Goal: Use online tool/utility: Utilize a website feature to perform a specific function

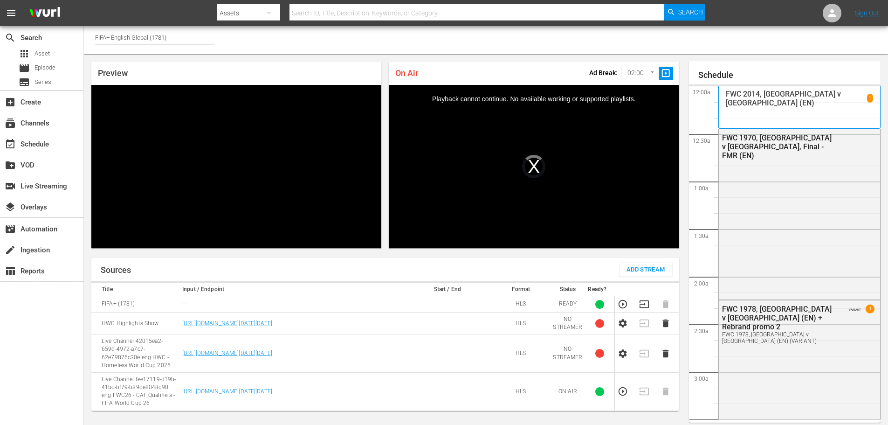
scroll to position [960, 0]
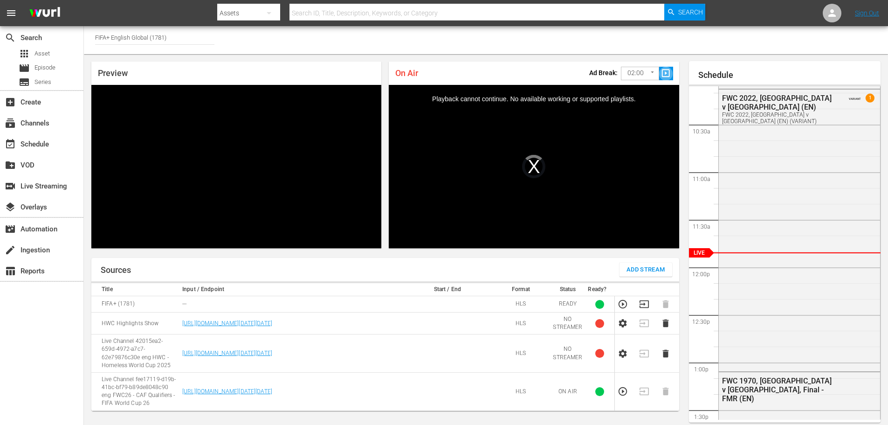
click at [664, 74] on span "slideshow_sharp" at bounding box center [665, 73] width 11 height 11
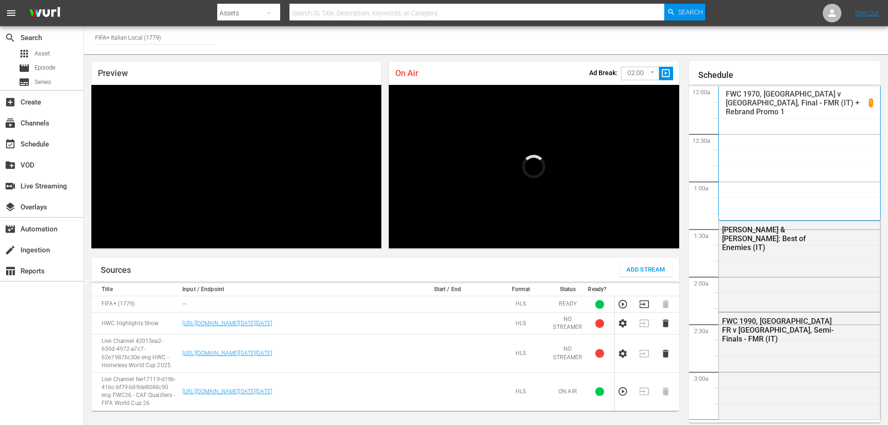
scroll to position [971, 0]
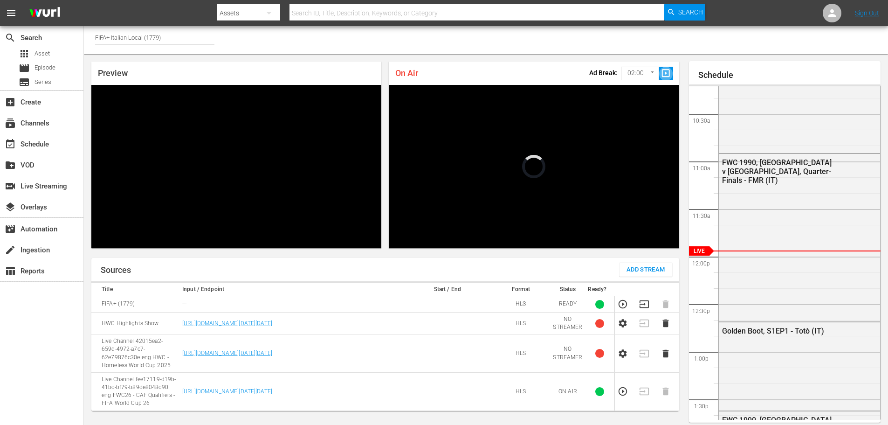
click at [664, 74] on span "slideshow_sharp" at bounding box center [665, 73] width 11 height 11
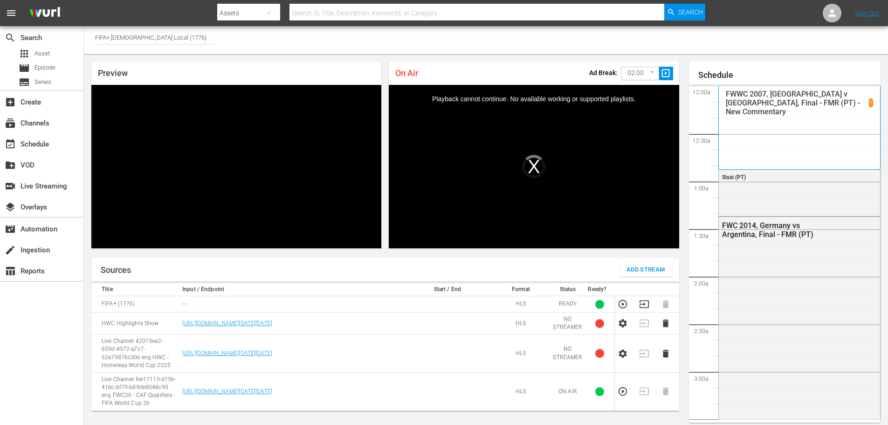
scroll to position [947, 0]
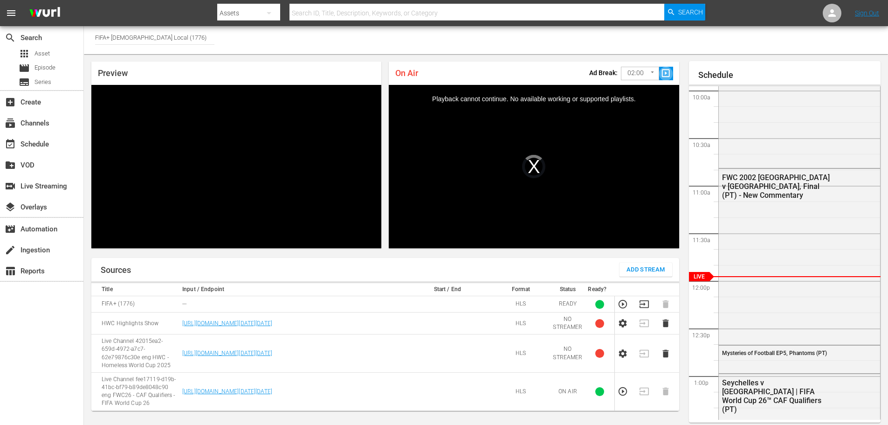
click at [664, 74] on span "slideshow_sharp" at bounding box center [665, 73] width 11 height 11
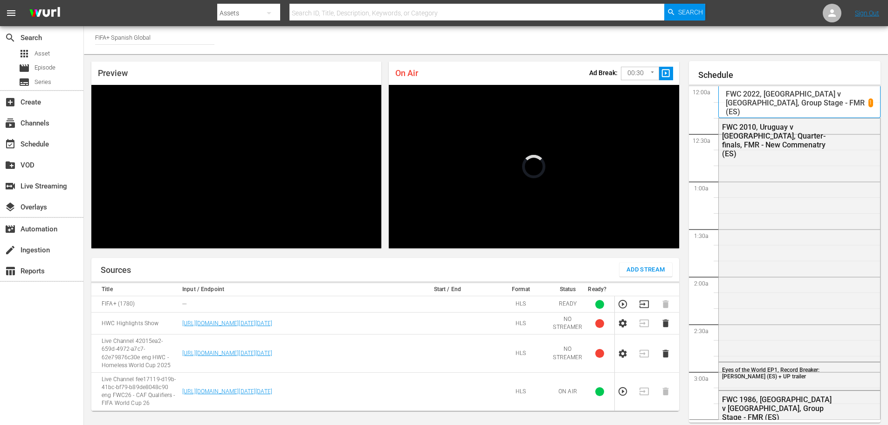
scroll to position [1033, 0]
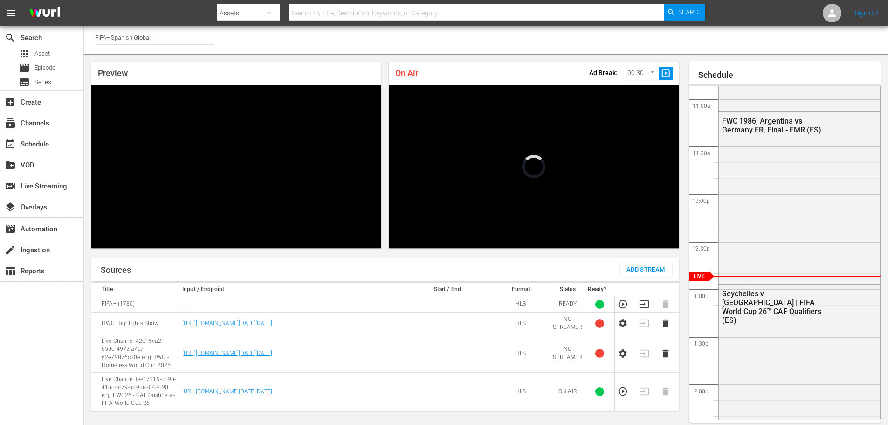
click at [665, 73] on span "slideshow_sharp" at bounding box center [665, 73] width 11 height 11
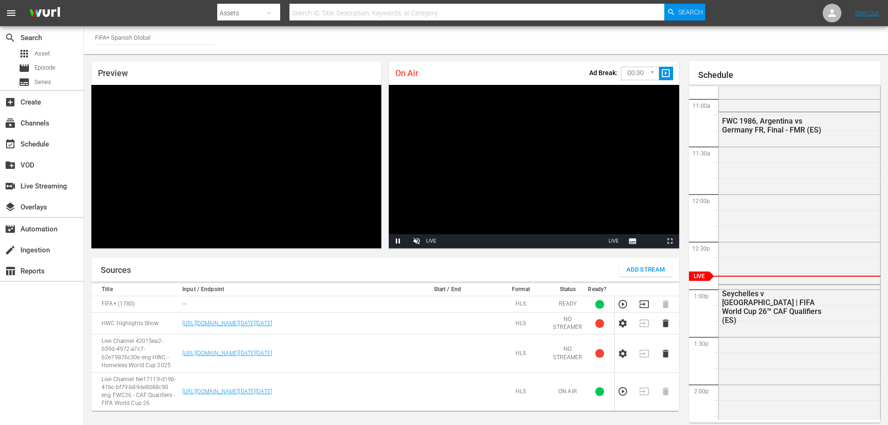
click at [649, 76] on body "menu Search By Assets Search ID, Title, Description, Keywords, or Category Sear…" at bounding box center [444, 212] width 888 height 425
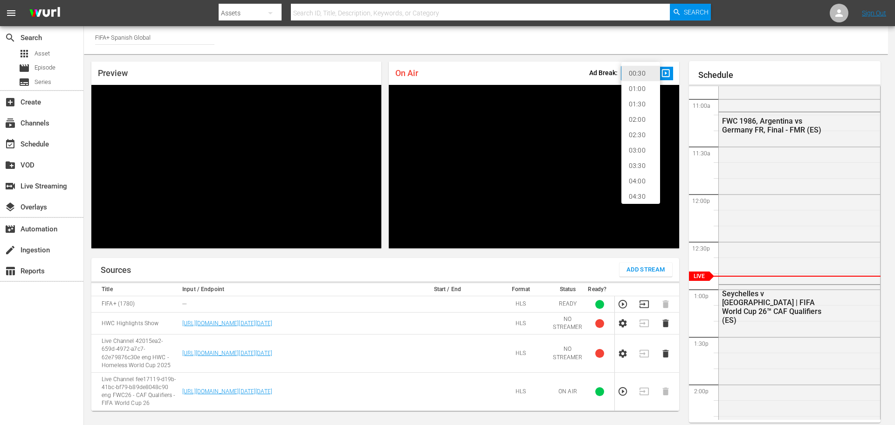
click at [643, 119] on li "02:00" at bounding box center [640, 119] width 39 height 15
type input "120"
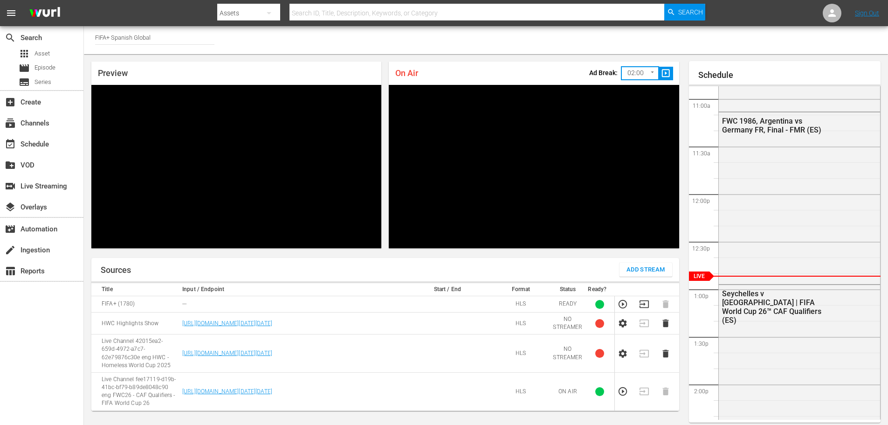
click at [664, 74] on span "slideshow_sharp" at bounding box center [665, 73] width 11 height 11
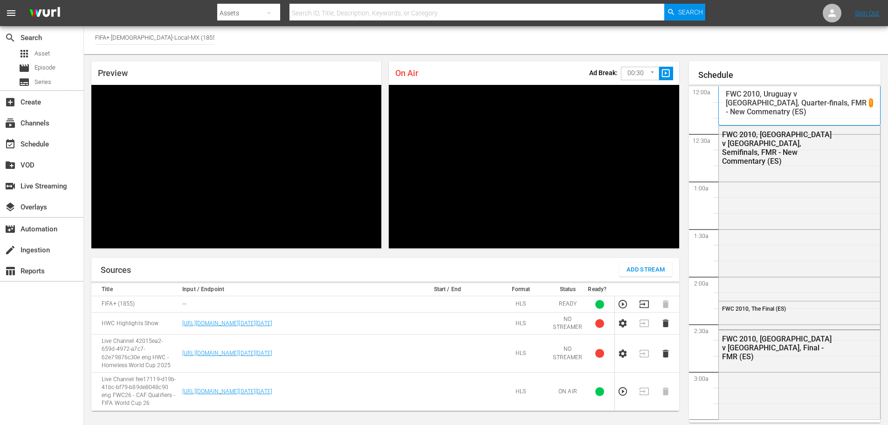
scroll to position [1033, 0]
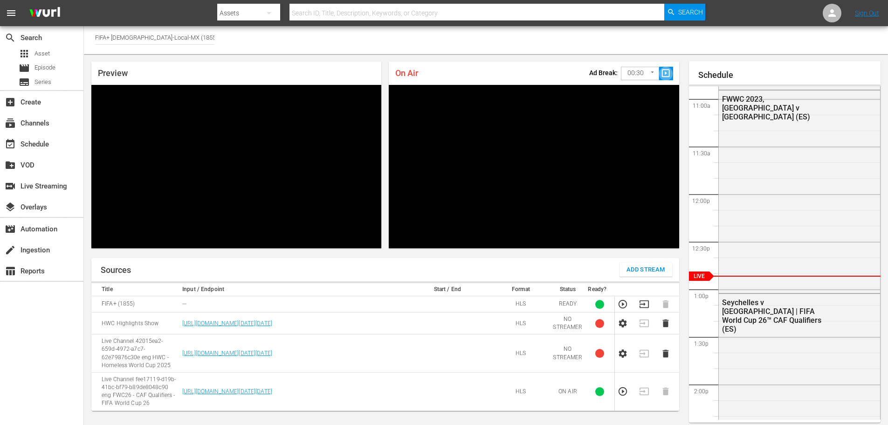
click at [665, 73] on span "slideshow_sharp" at bounding box center [665, 73] width 11 height 11
click at [651, 76] on body "menu Search By Assets Search ID, Title, Description, Keywords, or Category Sear…" at bounding box center [444, 212] width 888 height 425
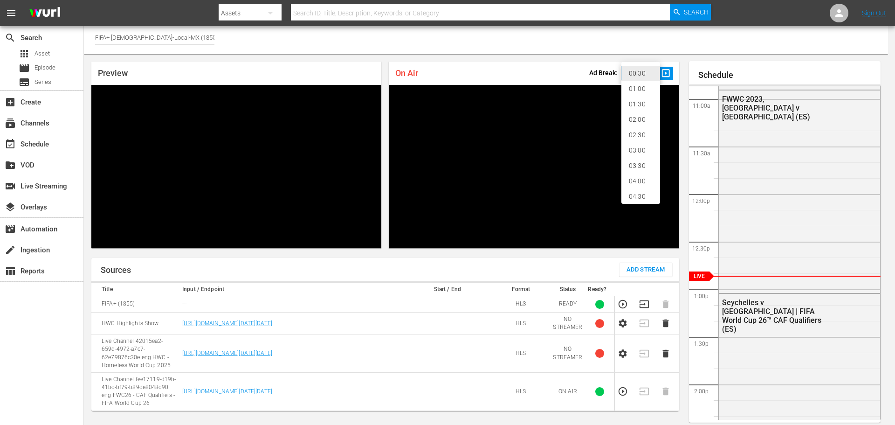
click at [644, 120] on li "02:00" at bounding box center [640, 119] width 39 height 15
type input "120"
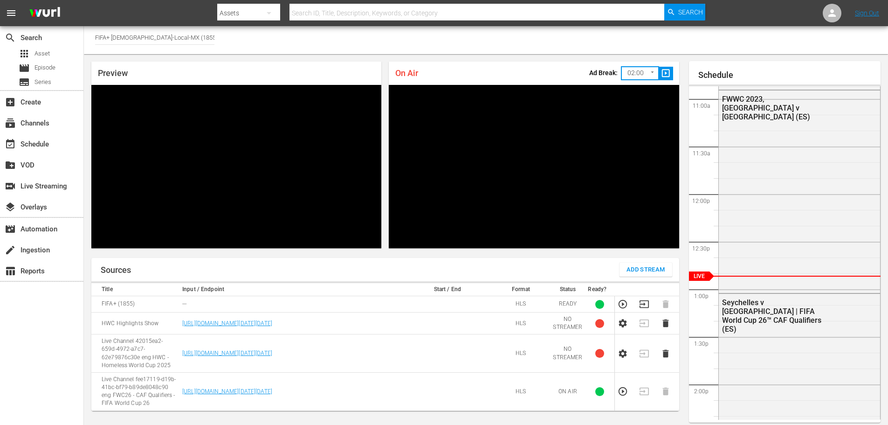
click at [666, 74] on span "slideshow_sharp" at bounding box center [665, 73] width 11 height 11
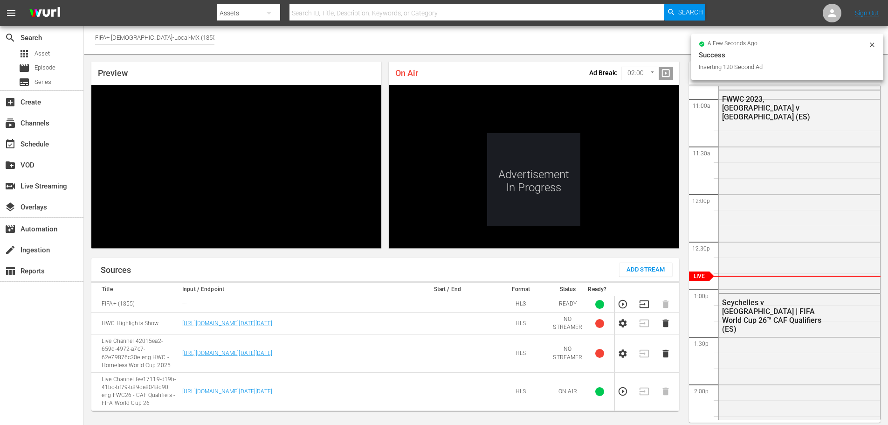
click at [873, 44] on icon at bounding box center [871, 44] width 7 height 7
click at [560, 49] on div "Channel Title FIFA+ Spanish-Local-MX (1855)" at bounding box center [486, 40] width 804 height 28
